Goal: Transaction & Acquisition: Purchase product/service

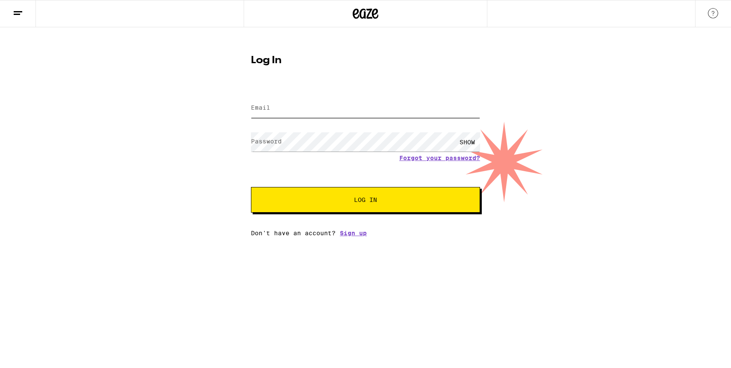
click at [348, 114] on input "Email" at bounding box center [365, 108] width 229 height 19
type input "[EMAIL_ADDRESS][DOMAIN_NAME]"
click at [338, 191] on button "Log In" at bounding box center [365, 200] width 229 height 26
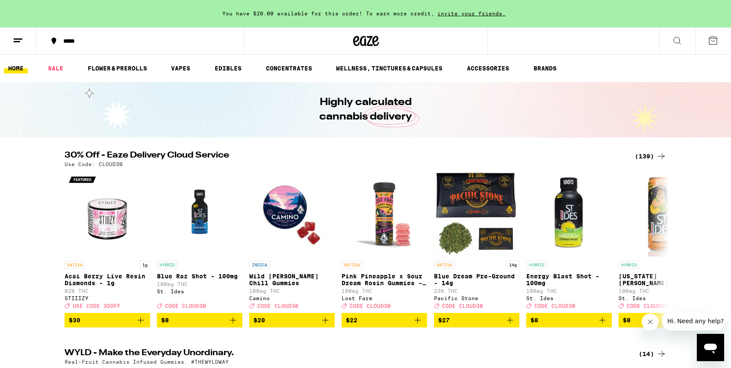
click at [319, 15] on span "You have $20.00 available for this order! To earn more credit," at bounding box center [328, 14] width 212 height 6
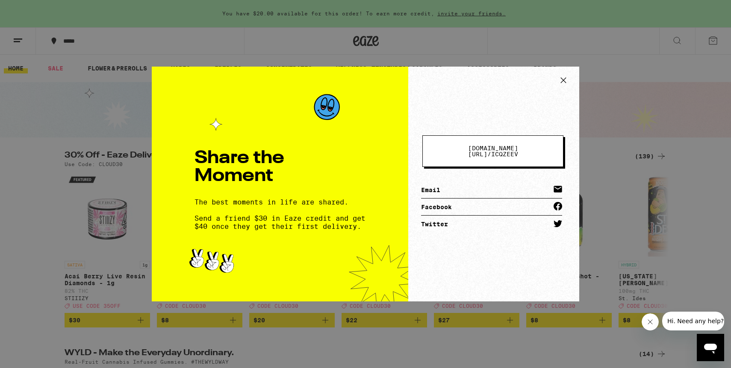
click at [567, 82] on icon at bounding box center [563, 80] width 13 height 13
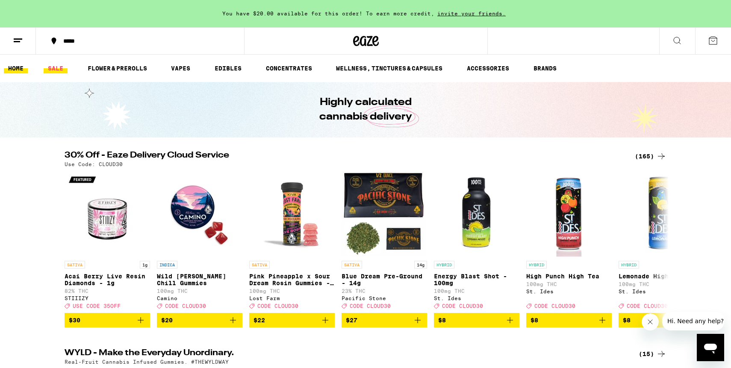
click at [57, 65] on link "SALE" at bounding box center [56, 68] width 24 height 10
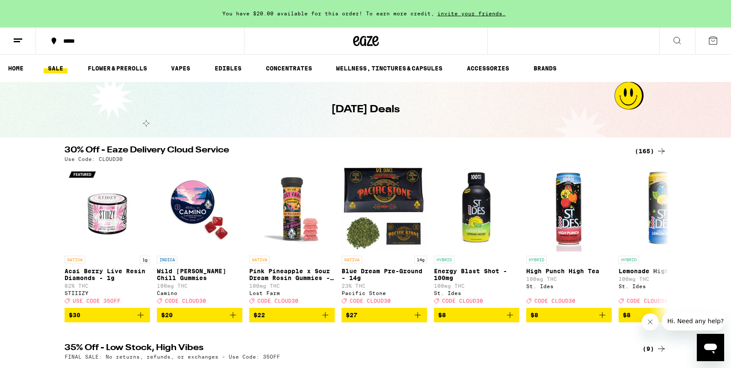
click at [679, 50] on button at bounding box center [677, 41] width 36 height 27
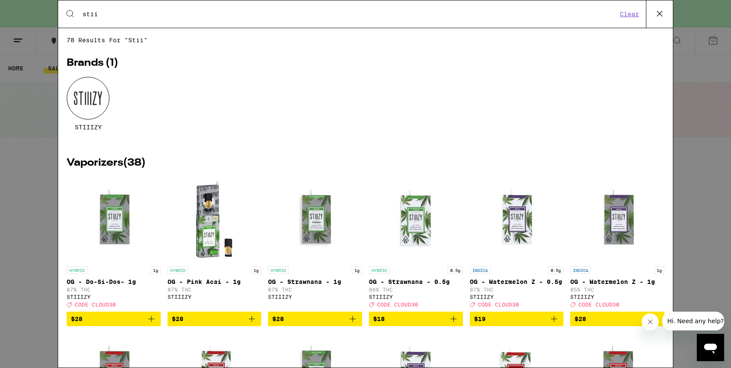
type input "stii"
click at [97, 97] on div at bounding box center [88, 98] width 43 height 43
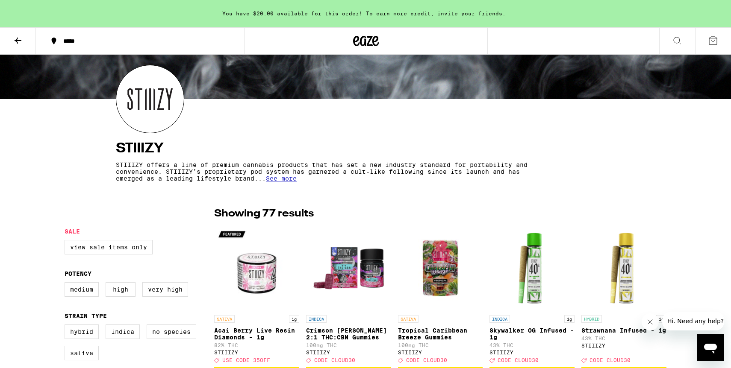
scroll to position [183, 0]
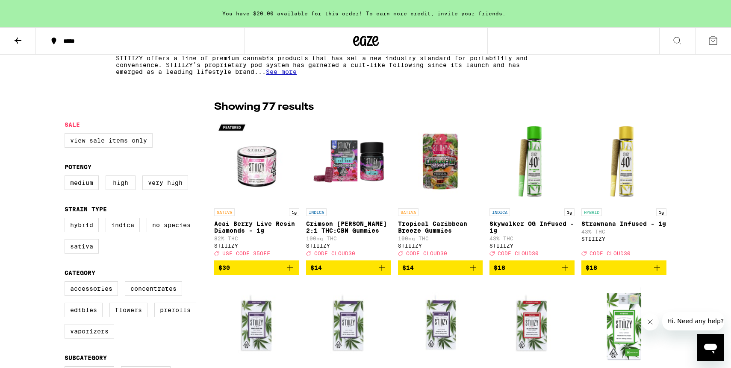
click at [132, 138] on label "View Sale Items Only" at bounding box center [109, 140] width 88 height 15
click at [67, 135] on input "View Sale Items Only" at bounding box center [66, 135] width 0 height 0
checkbox input "true"
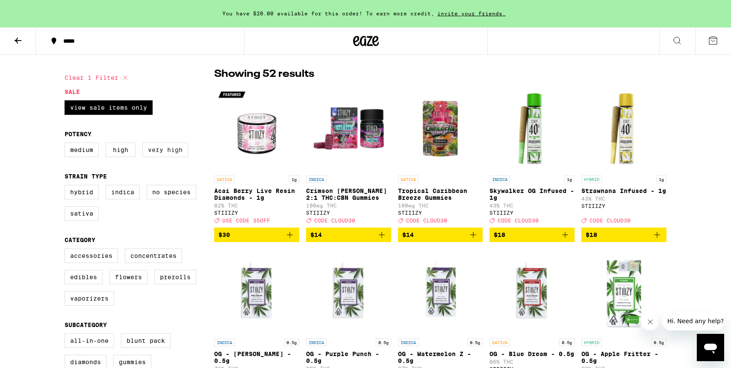
click at [166, 149] on label "Very High" at bounding box center [165, 150] width 46 height 15
click at [67, 144] on input "Very High" at bounding box center [66, 144] width 0 height 0
checkbox input "true"
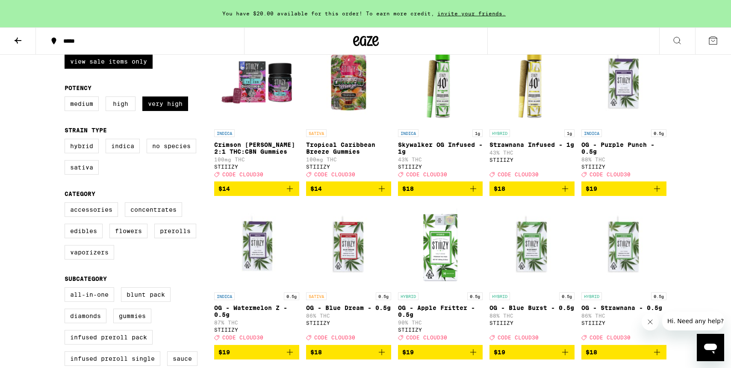
scroll to position [334, 0]
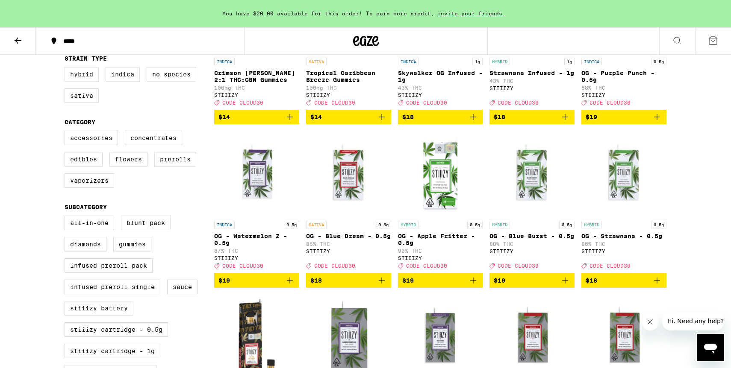
click at [82, 81] on label "Hybrid" at bounding box center [82, 74] width 34 height 15
click at [67, 69] on input "Hybrid" at bounding box center [66, 68] width 0 height 0
checkbox input "true"
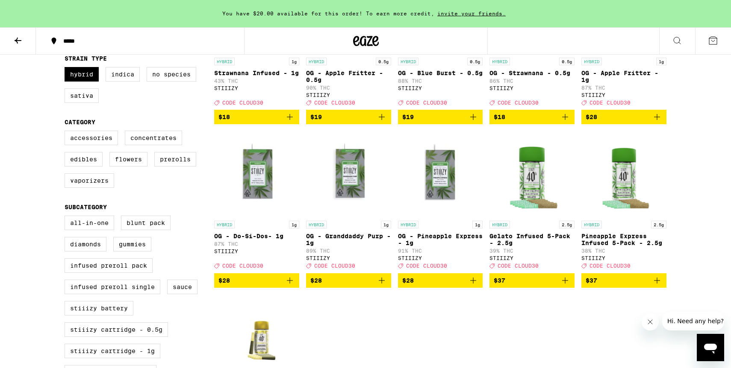
click at [82, 110] on div "Hybrid Indica No Species Sativa" at bounding box center [140, 88] width 150 height 43
click at [87, 103] on label "Sativa" at bounding box center [82, 95] width 34 height 15
click at [67, 69] on input "Sativa" at bounding box center [66, 68] width 0 height 0
checkbox input "true"
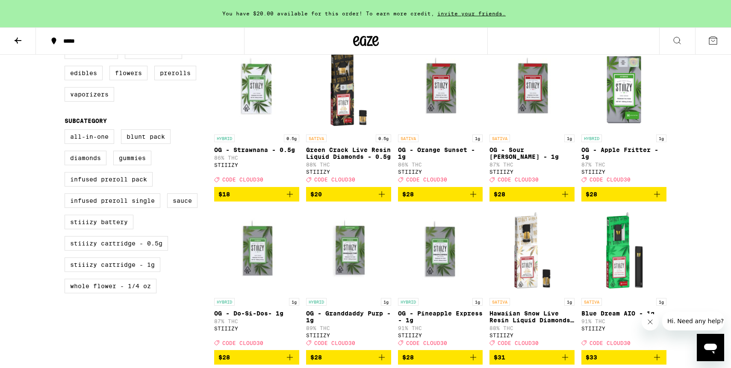
scroll to position [420, 0]
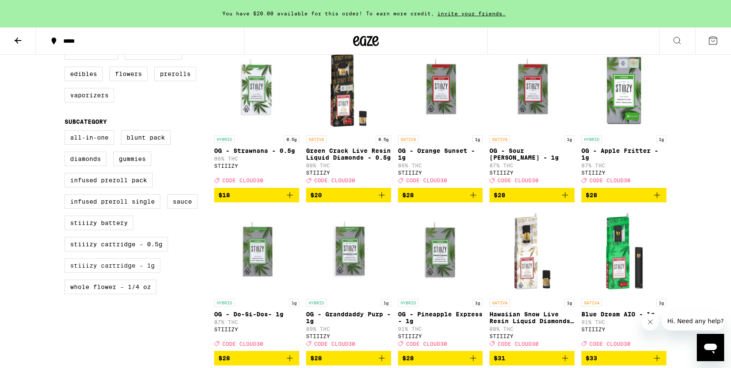
click at [133, 273] on label "STIIIZY Cartridge - 1g" at bounding box center [113, 266] width 96 height 15
click at [67, 132] on input "STIIIZY Cartridge - 1g" at bounding box center [66, 132] width 0 height 0
checkbox input "true"
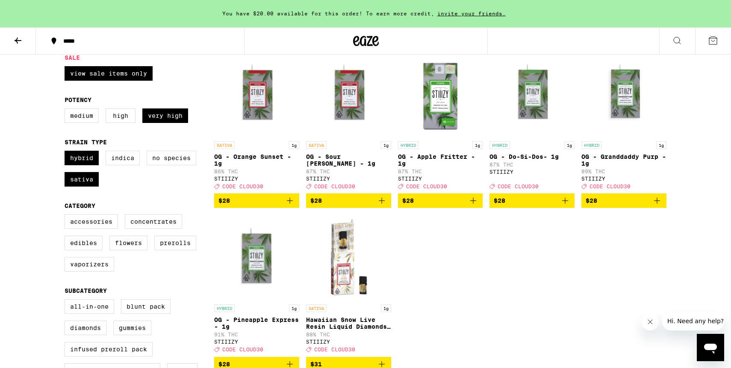
scroll to position [200, 0]
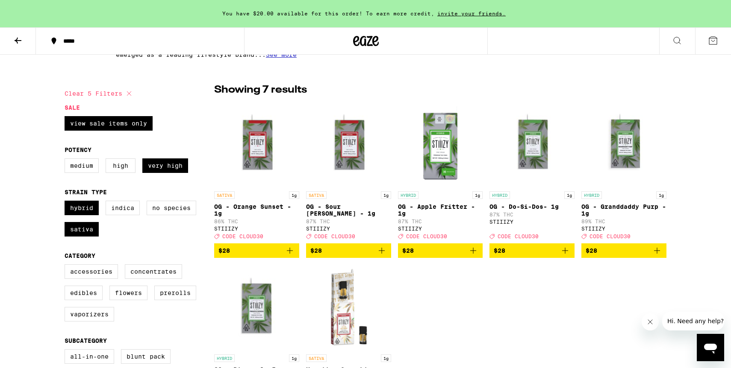
click at [376, 258] on button "$28" at bounding box center [348, 251] width 85 height 15
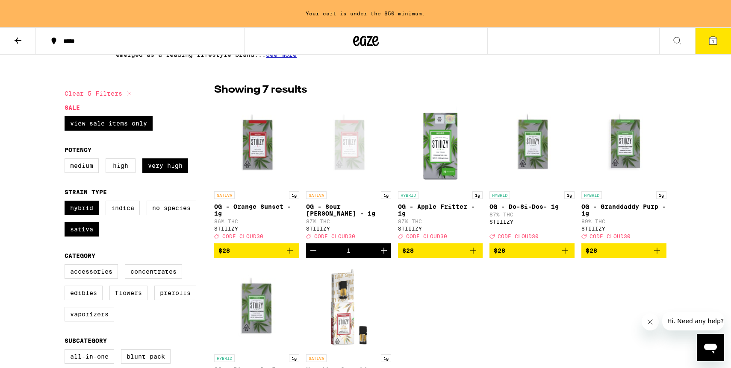
click at [284, 252] on span "$28" at bounding box center [256, 251] width 77 height 10
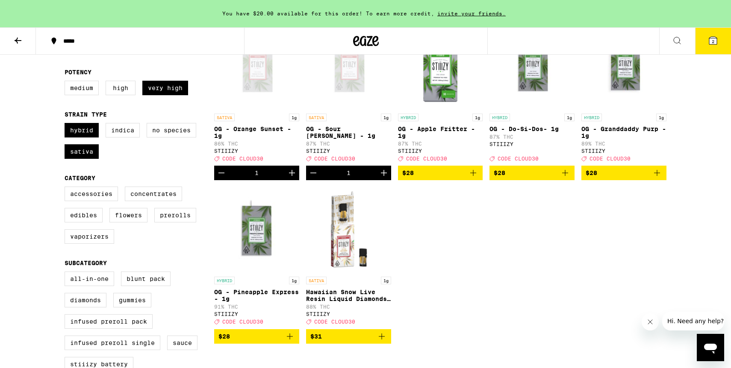
scroll to position [127, 0]
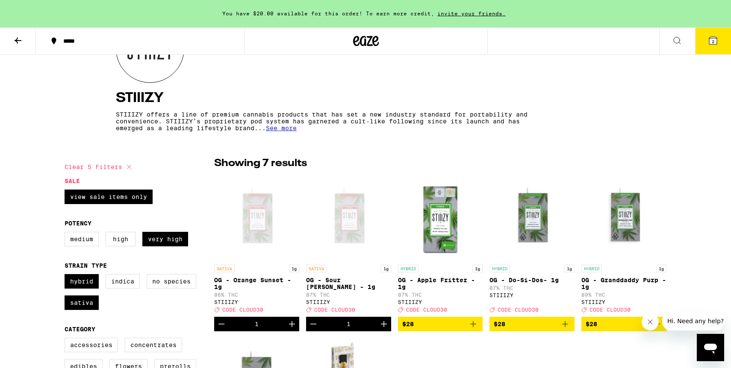
click at [708, 44] on icon at bounding box center [713, 40] width 10 height 10
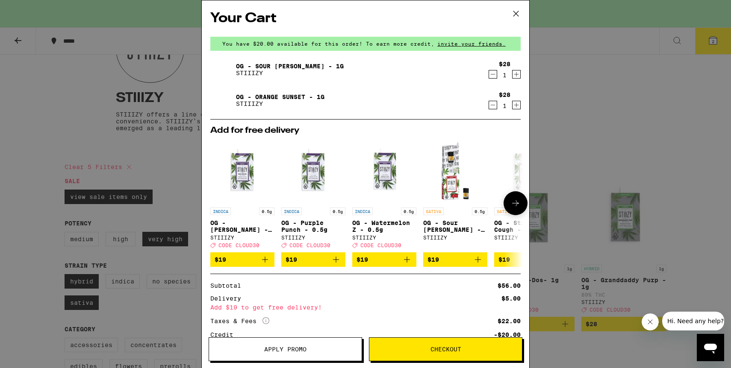
scroll to position [68, 0]
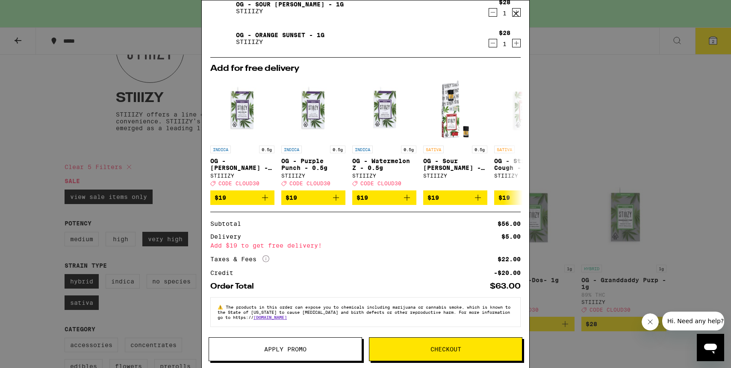
click at [294, 243] on div "Add $19 to get free delivery!" at bounding box center [365, 246] width 310 height 6
drag, startPoint x: 504, startPoint y: 258, endPoint x: 517, endPoint y: 283, distance: 28.3
click at [517, 283] on div "Subtotal $56.00 Delivery $5.00 Add $19 to get free delivery! Taxes & Fees More …" at bounding box center [365, 251] width 310 height 79
click at [514, 277] on div "Order Total $63.00" at bounding box center [365, 283] width 310 height 15
drag, startPoint x: 521, startPoint y: 269, endPoint x: 489, endPoint y: 244, distance: 40.8
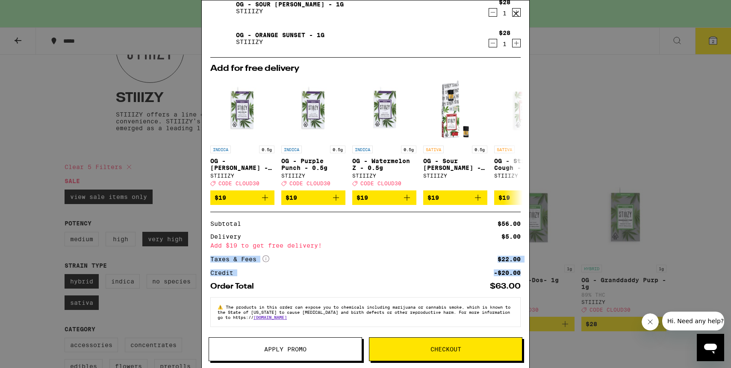
click at [489, 244] on div "Your Cart You have $20.00 available for this order! To earn more credit, invite…" at bounding box center [365, 171] width 327 height 342
click at [489, 244] on div "Add $19 to get free delivery!" at bounding box center [365, 246] width 310 height 6
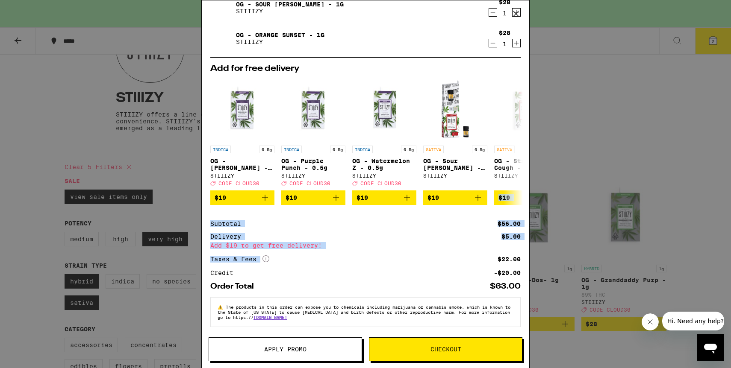
drag, startPoint x: 496, startPoint y: 255, endPoint x: 496, endPoint y: 195, distance: 59.8
click at [496, 194] on div "Your Cart You have $20.00 available for this order! To earn more credit, invite…" at bounding box center [365, 171] width 327 height 342
click at [500, 247] on div "Subtotal $56.00 Delivery $5.00 Add $19 to get free delivery! Taxes & Fees More …" at bounding box center [365, 248] width 310 height 55
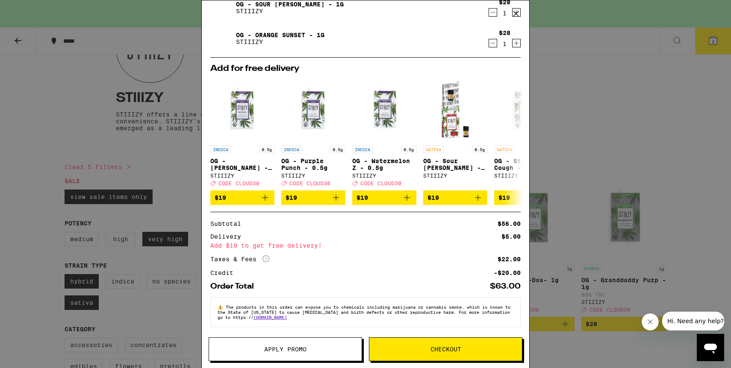
click at [576, 121] on div "Your Cart You have $20.00 available for this order! To earn more credit, invite…" at bounding box center [365, 184] width 731 height 368
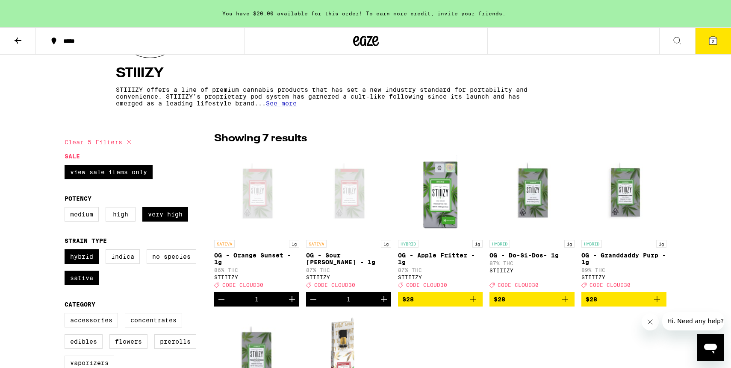
scroll to position [185, 0]
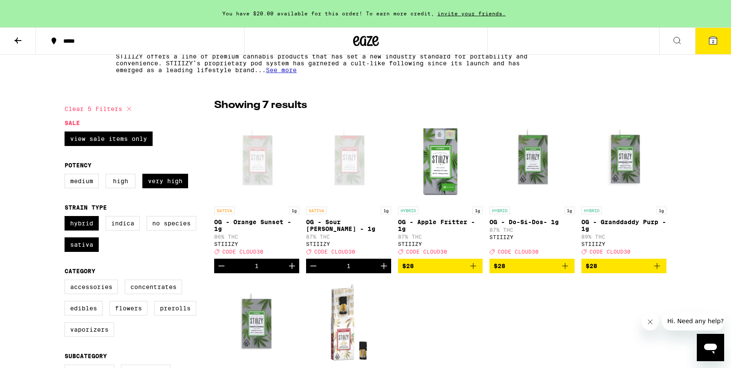
click at [449, 271] on span "$28" at bounding box center [440, 266] width 77 height 10
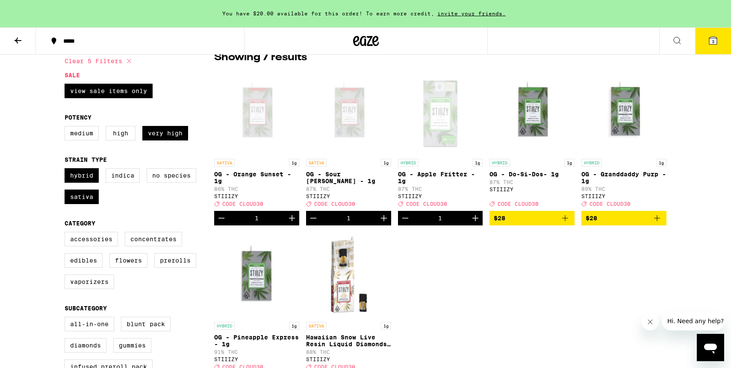
scroll to position [229, 0]
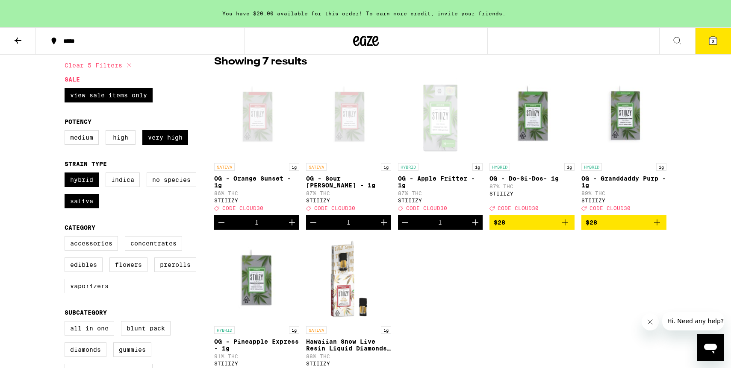
click at [406, 228] on icon "Decrement" at bounding box center [405, 223] width 10 height 10
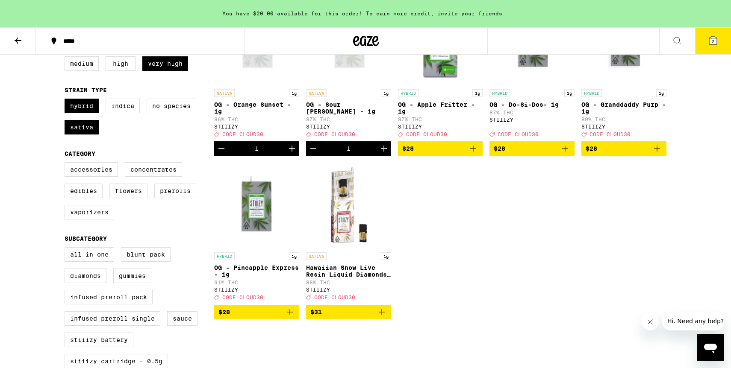
scroll to position [350, 0]
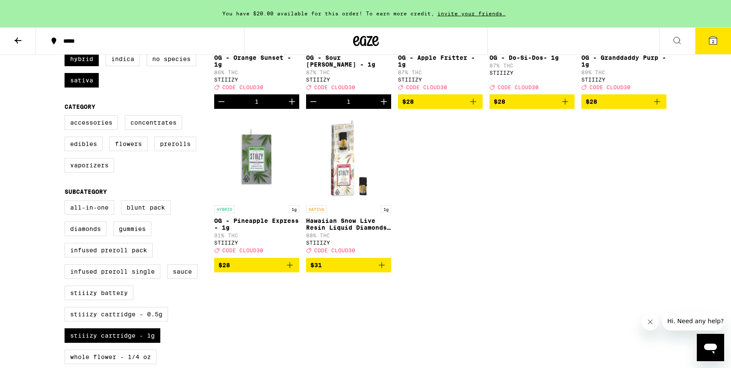
click at [386, 273] on button "$31" at bounding box center [348, 265] width 85 height 15
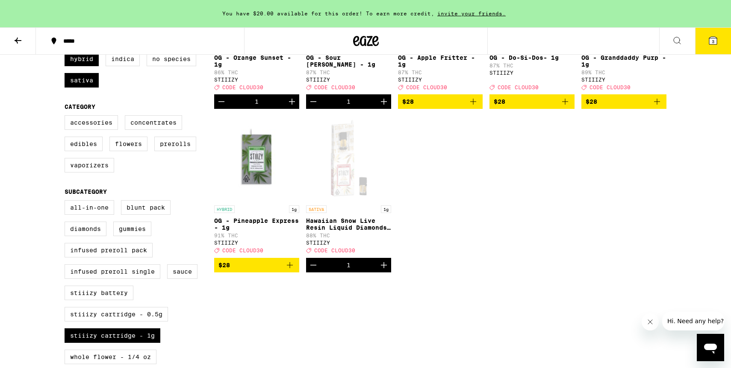
click at [716, 41] on icon at bounding box center [713, 41] width 8 height 8
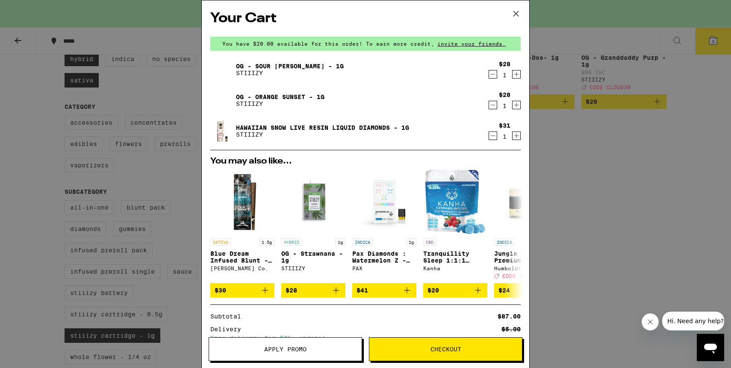
click at [446, 352] on span "Checkout" at bounding box center [445, 350] width 31 height 6
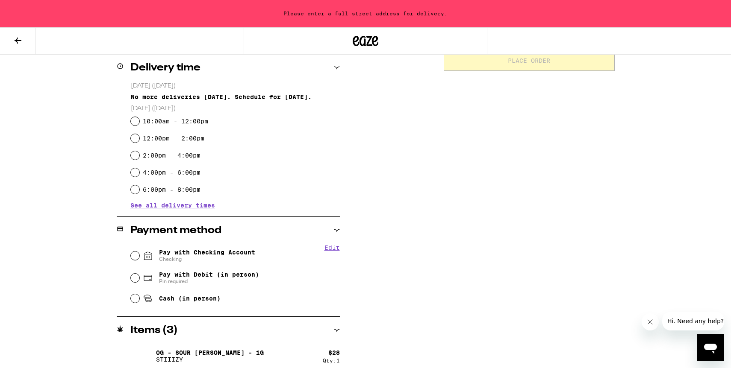
scroll to position [13, 0]
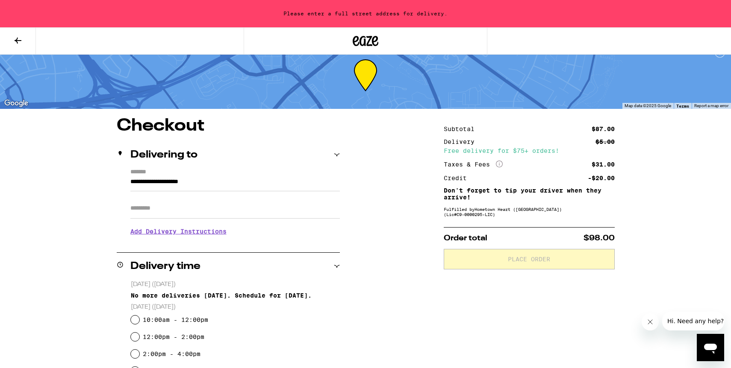
click at [185, 175] on label "*******" at bounding box center [234, 173] width 209 height 8
click at [185, 177] on input "**********" at bounding box center [234, 184] width 209 height 15
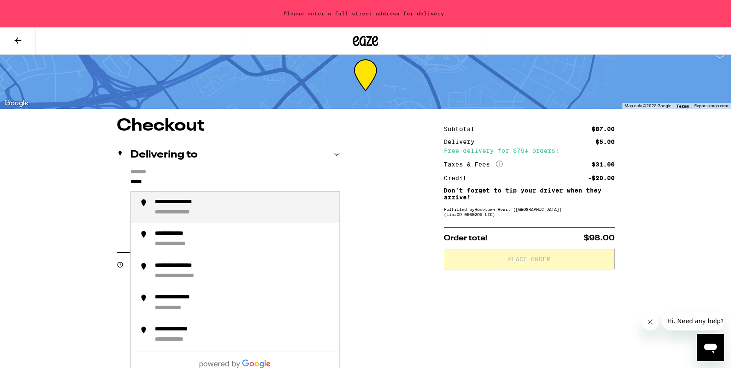
click at [196, 212] on div "**********" at bounding box center [186, 213] width 62 height 8
type input "**********"
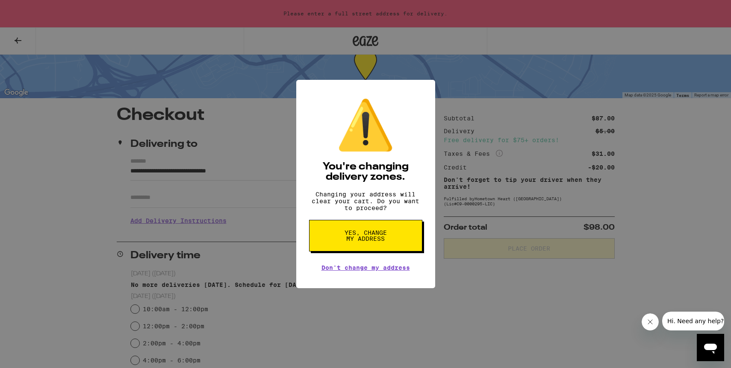
scroll to position [26, 0]
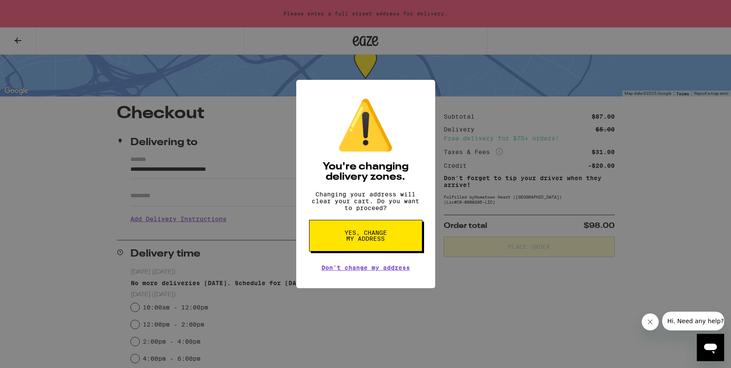
click at [359, 232] on button "Yes, change my address" at bounding box center [365, 236] width 113 height 32
